Goal: Task Accomplishment & Management: Complete application form

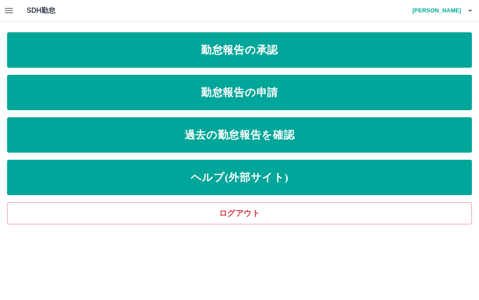
click at [393, 44] on link "勤怠報告の承認" at bounding box center [239, 49] width 464 height 35
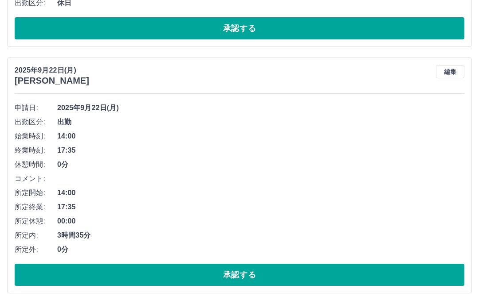
scroll to position [285, 0]
click at [267, 275] on button "承認する" at bounding box center [239, 275] width 449 height 22
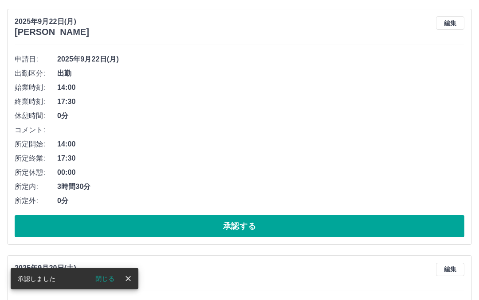
scroll to position [333, 0]
click at [272, 222] on button "承認する" at bounding box center [239, 226] width 449 height 22
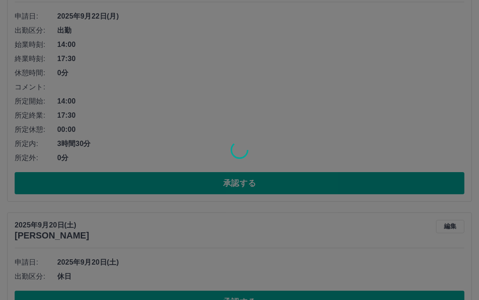
scroll to position [386, 0]
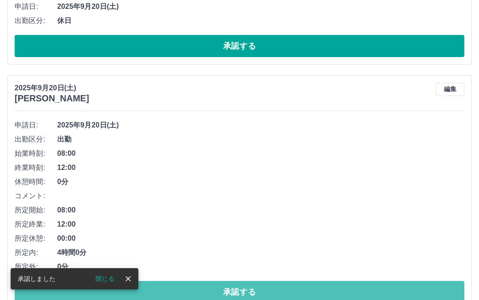
click at [254, 287] on button "承認する" at bounding box center [239, 292] width 449 height 22
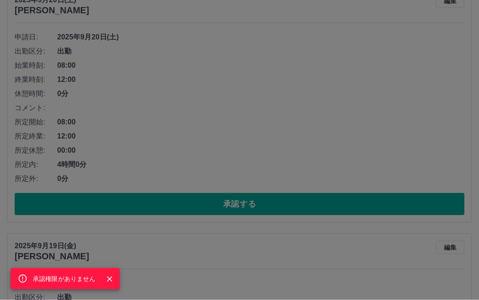
scroll to position [476, 0]
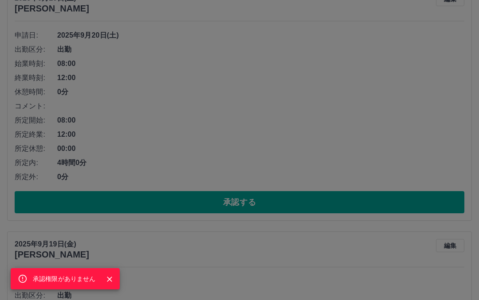
click at [278, 199] on div "承認権限がありません" at bounding box center [239, 150] width 479 height 300
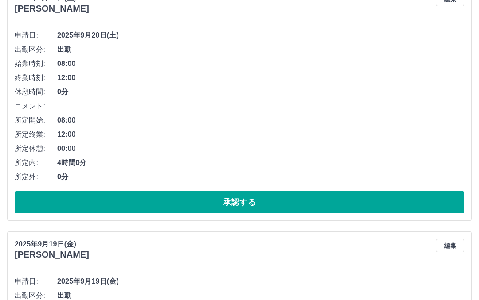
click at [261, 203] on button "承認する" at bounding box center [239, 202] width 449 height 22
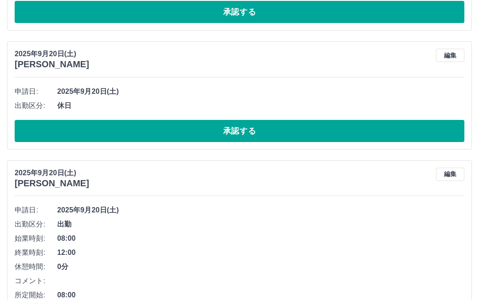
click at [246, 129] on button "承認する" at bounding box center [239, 132] width 449 height 22
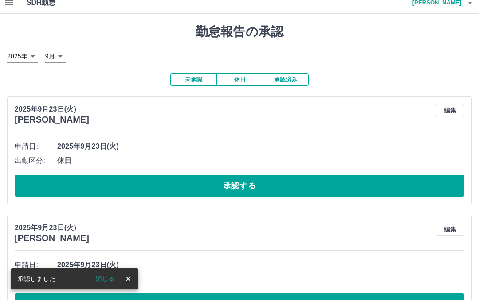
scroll to position [0, 0]
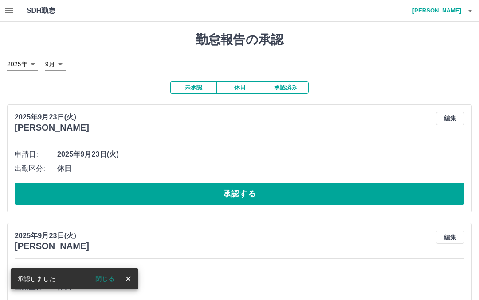
click at [16, 14] on button "button" at bounding box center [9, 10] width 18 height 21
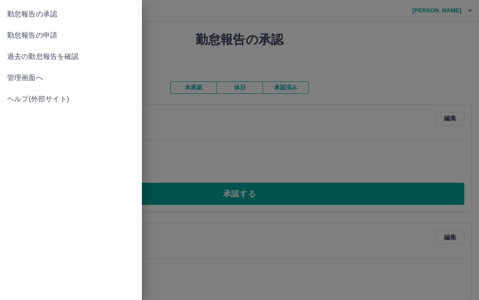
click at [58, 39] on span "勤怠報告の申請" at bounding box center [71, 35] width 128 height 11
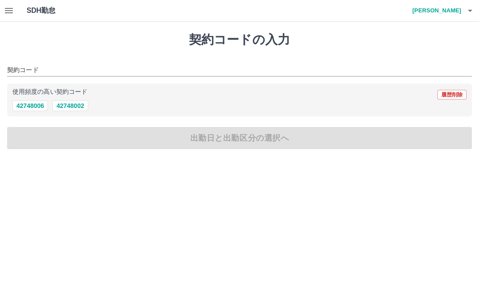
click at [36, 107] on button "42748006" at bounding box center [29, 106] width 35 height 11
type input "********"
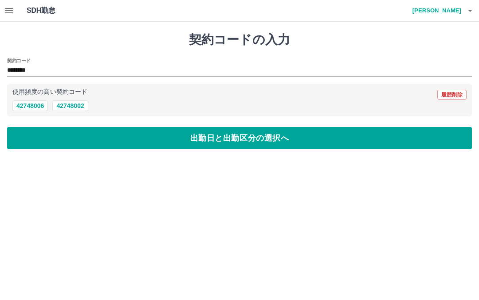
click at [256, 144] on button "出勤日と出勤区分の選択へ" at bounding box center [239, 138] width 464 height 22
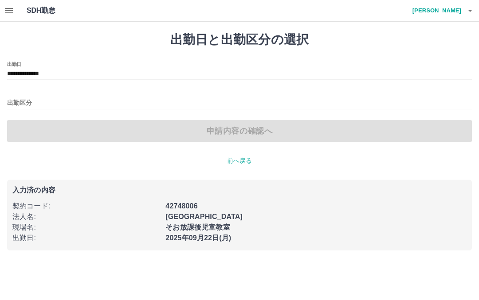
click at [33, 94] on div "出勤区分" at bounding box center [239, 100] width 464 height 19
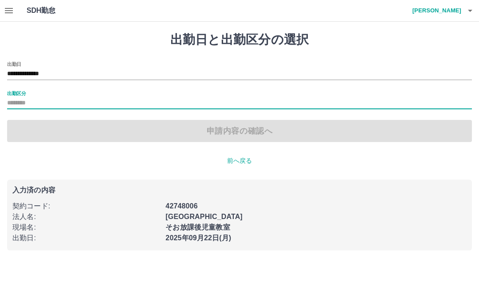
click at [33, 100] on input "出勤区分" at bounding box center [239, 103] width 464 height 11
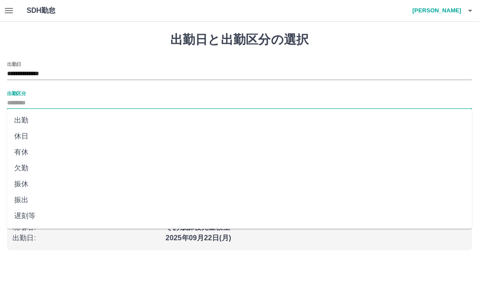
click at [27, 125] on li "出勤" at bounding box center [239, 121] width 464 height 16
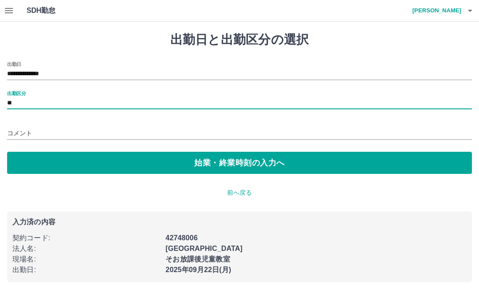
type input "**"
click at [256, 167] on button "始業・終業時刻の入力へ" at bounding box center [239, 163] width 464 height 22
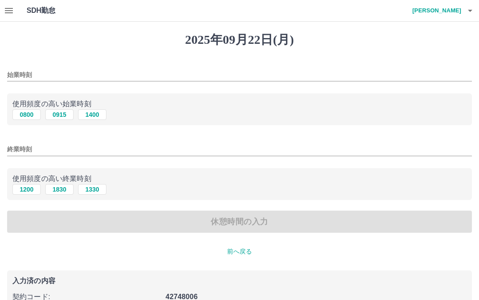
click at [48, 70] on input "始業時刻" at bounding box center [239, 75] width 464 height 13
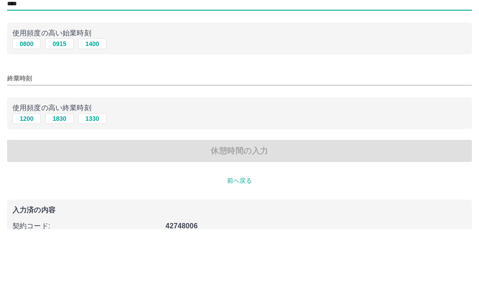
type input "****"
click at [63, 184] on button "1830" at bounding box center [59, 189] width 28 height 11
type input "****"
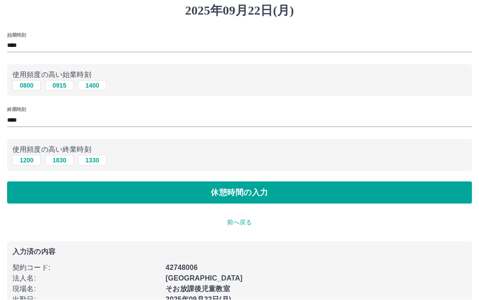
click at [272, 192] on button "休憩時間の入力" at bounding box center [239, 193] width 464 height 22
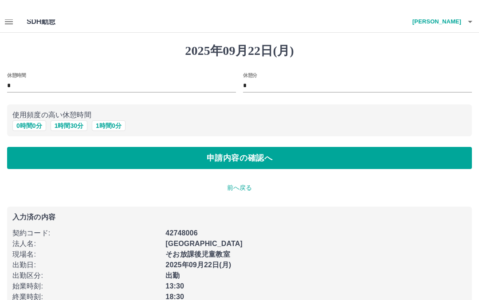
scroll to position [9, 0]
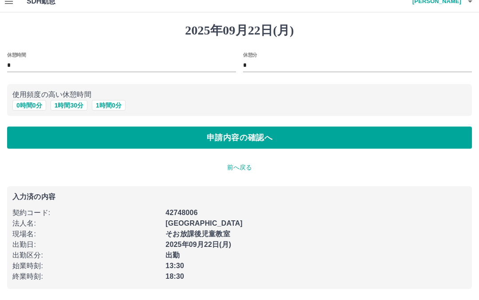
click at [47, 66] on input "*" at bounding box center [121, 66] width 229 height 13
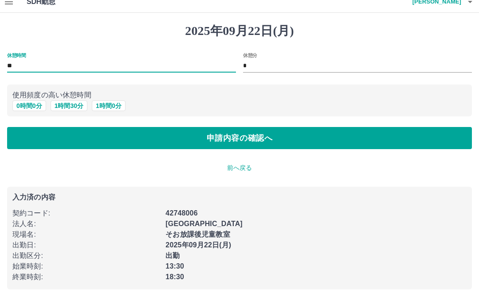
scroll to position [9, 0]
type input "**"
click at [246, 60] on input "*" at bounding box center [357, 66] width 229 height 13
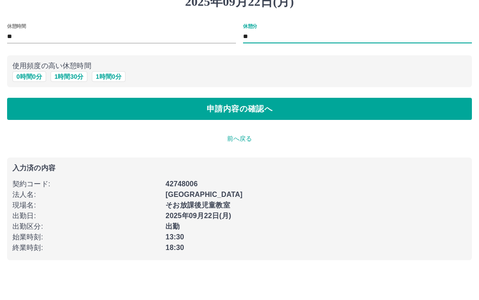
type input "**"
click at [247, 127] on button "申請内容の確認へ" at bounding box center [239, 138] width 464 height 22
type input "*"
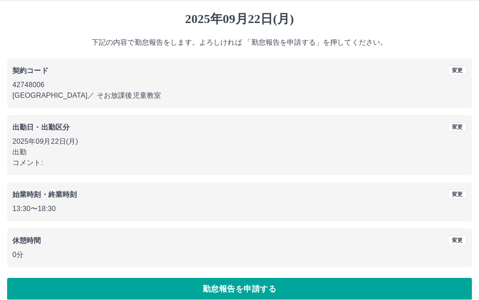
scroll to position [31, 0]
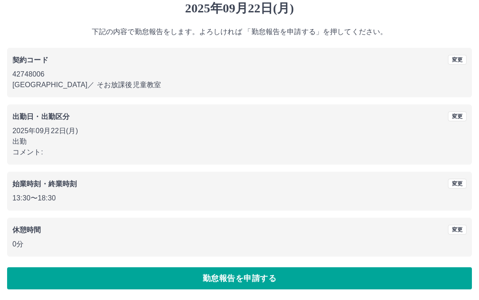
click at [254, 282] on button "勤怠報告を申請する" at bounding box center [239, 279] width 464 height 22
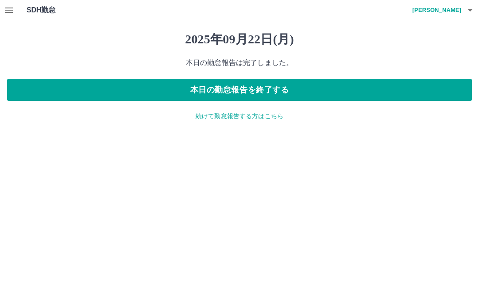
click at [262, 90] on button "本日の勤怠報告を終了する" at bounding box center [239, 90] width 464 height 22
